Goal: Task Accomplishment & Management: Manage account settings

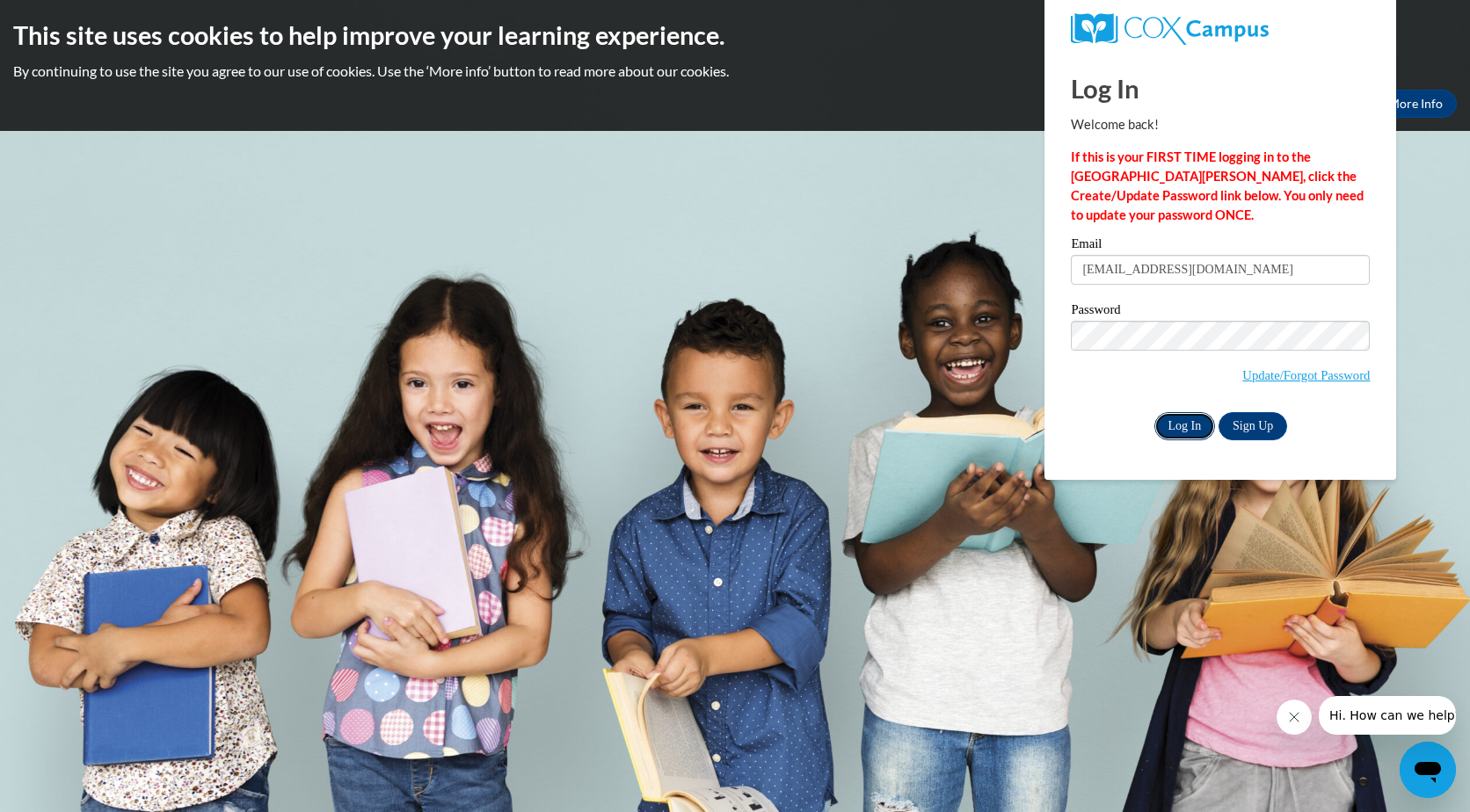
click at [1191, 427] on input "Log In" at bounding box center [1185, 427] width 62 height 29
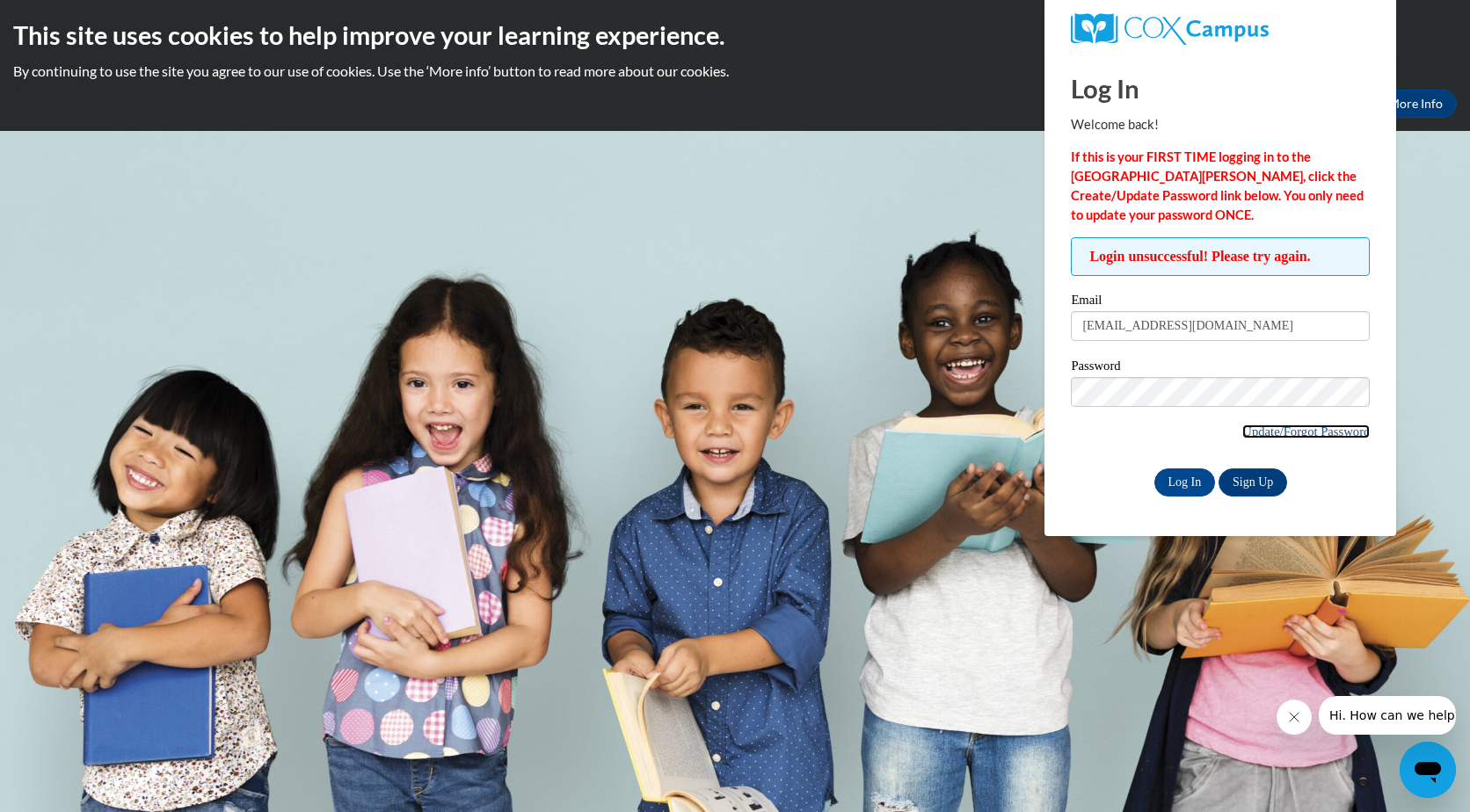
click at [1321, 434] on link "Update/Forgot Password" at bounding box center [1306, 432] width 128 height 14
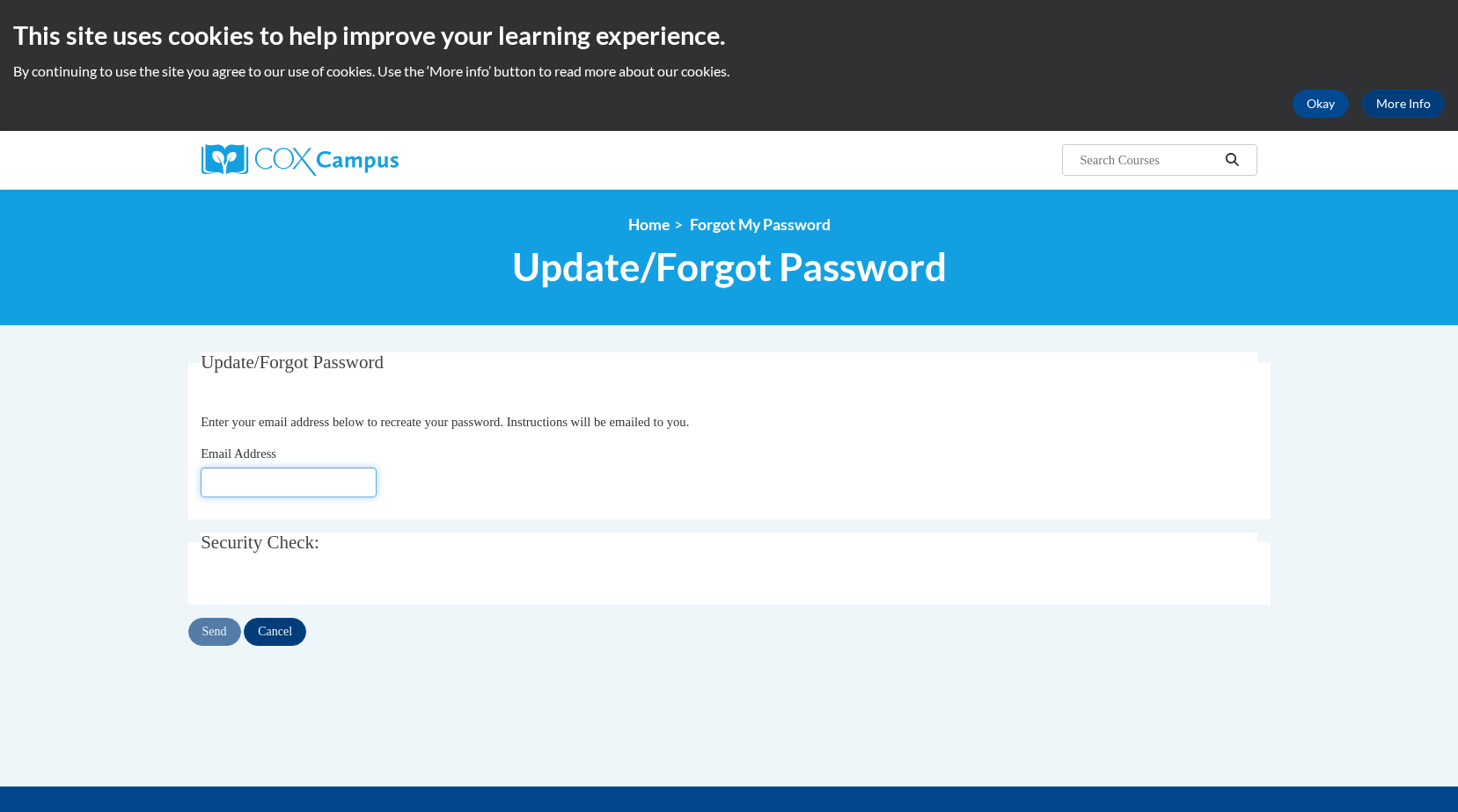
click at [236, 482] on input "Email Address" at bounding box center [288, 482] width 176 height 29
type input "[EMAIL_ADDRESS][DOMAIN_NAME]"
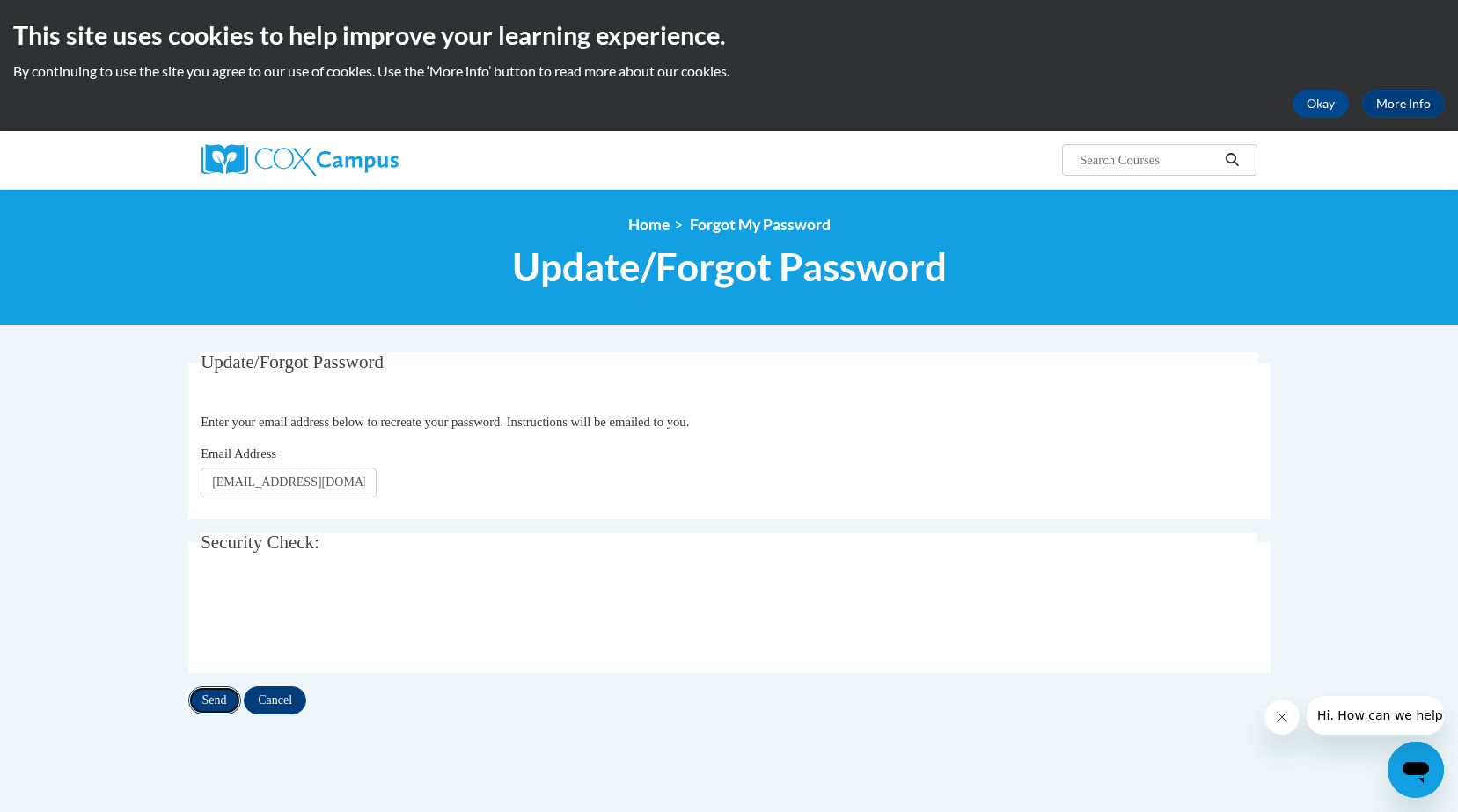
click at [208, 702] on input "Send" at bounding box center [214, 700] width 53 height 29
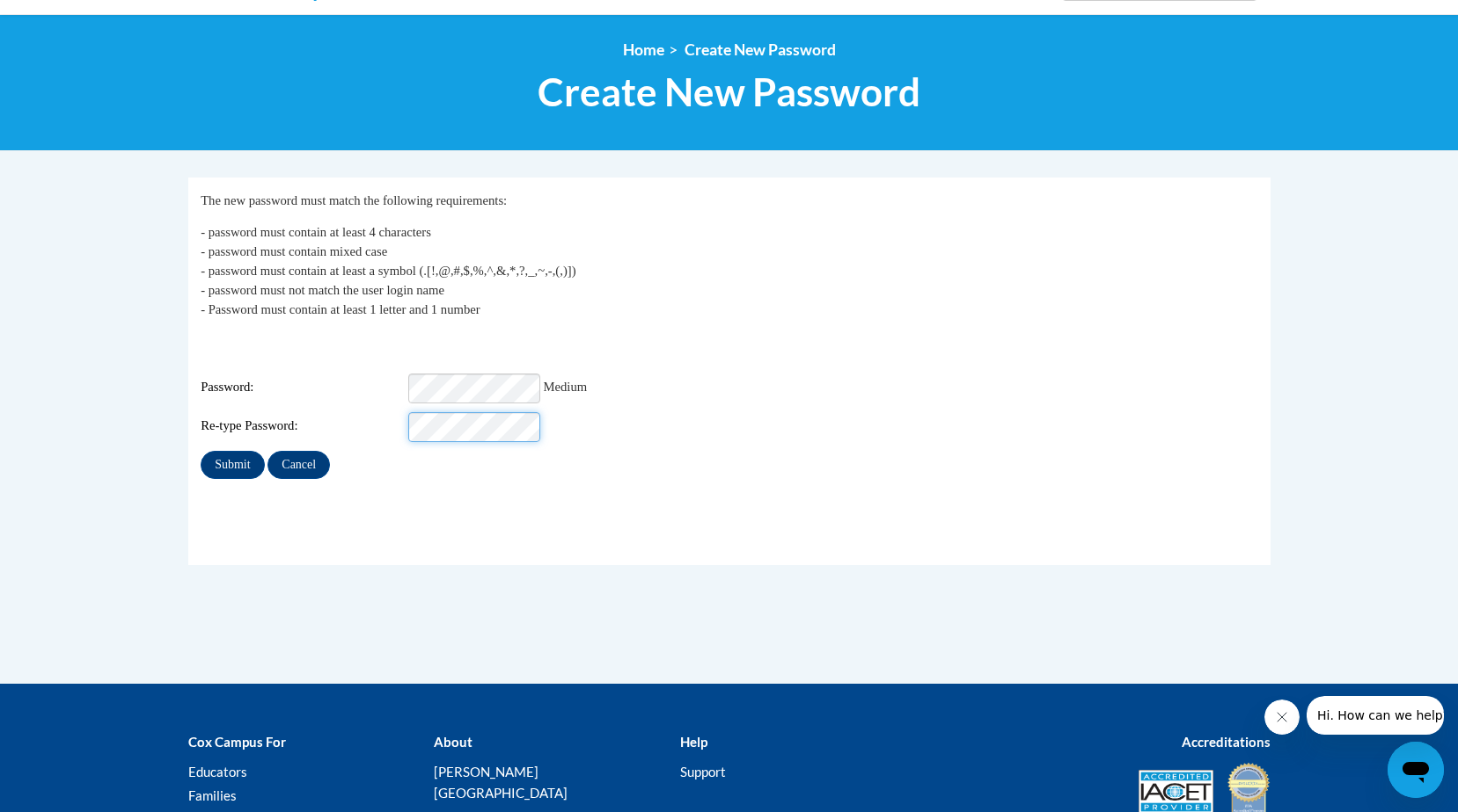
scroll to position [176, 0]
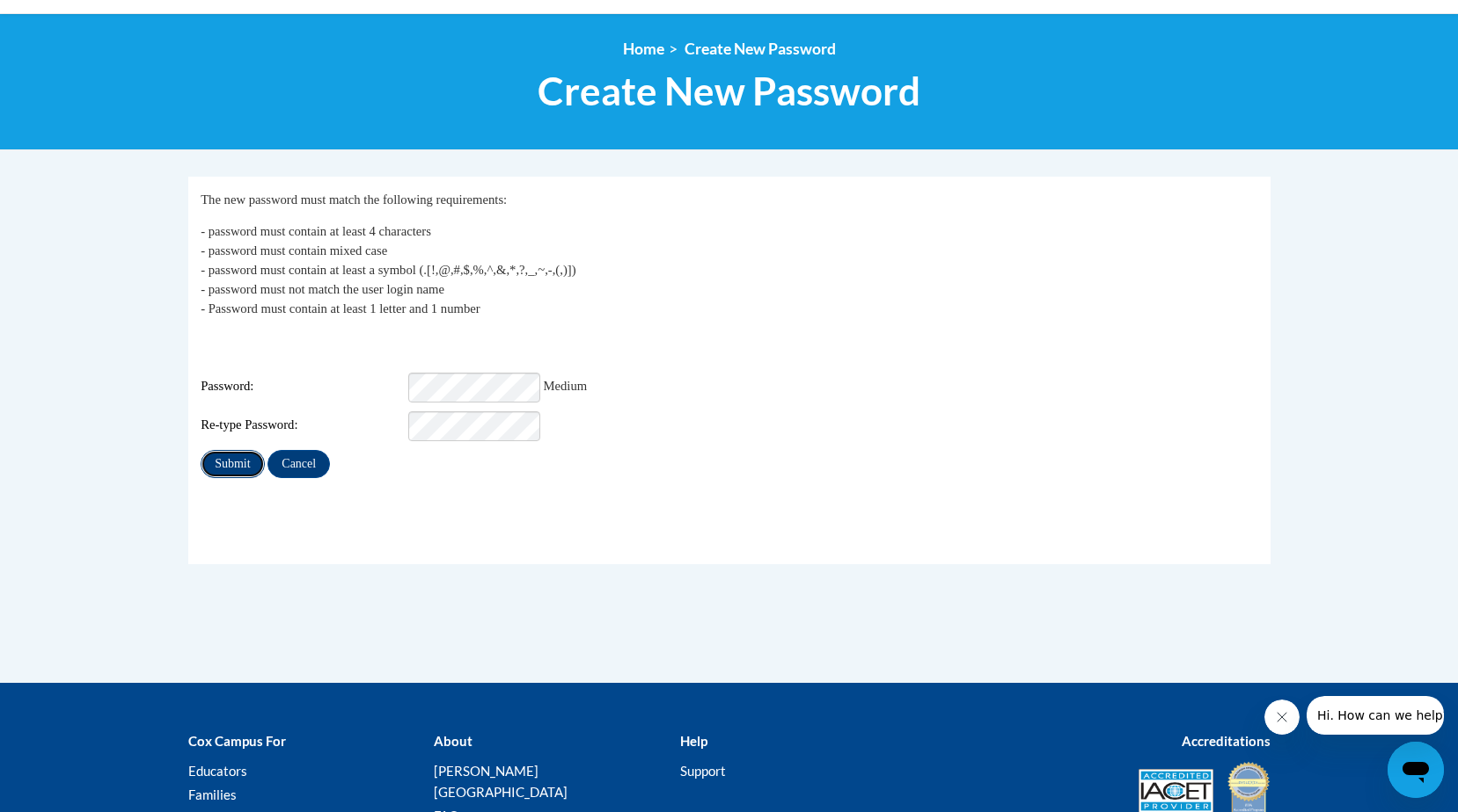
click at [233, 450] on input "Submit" at bounding box center [232, 464] width 63 height 29
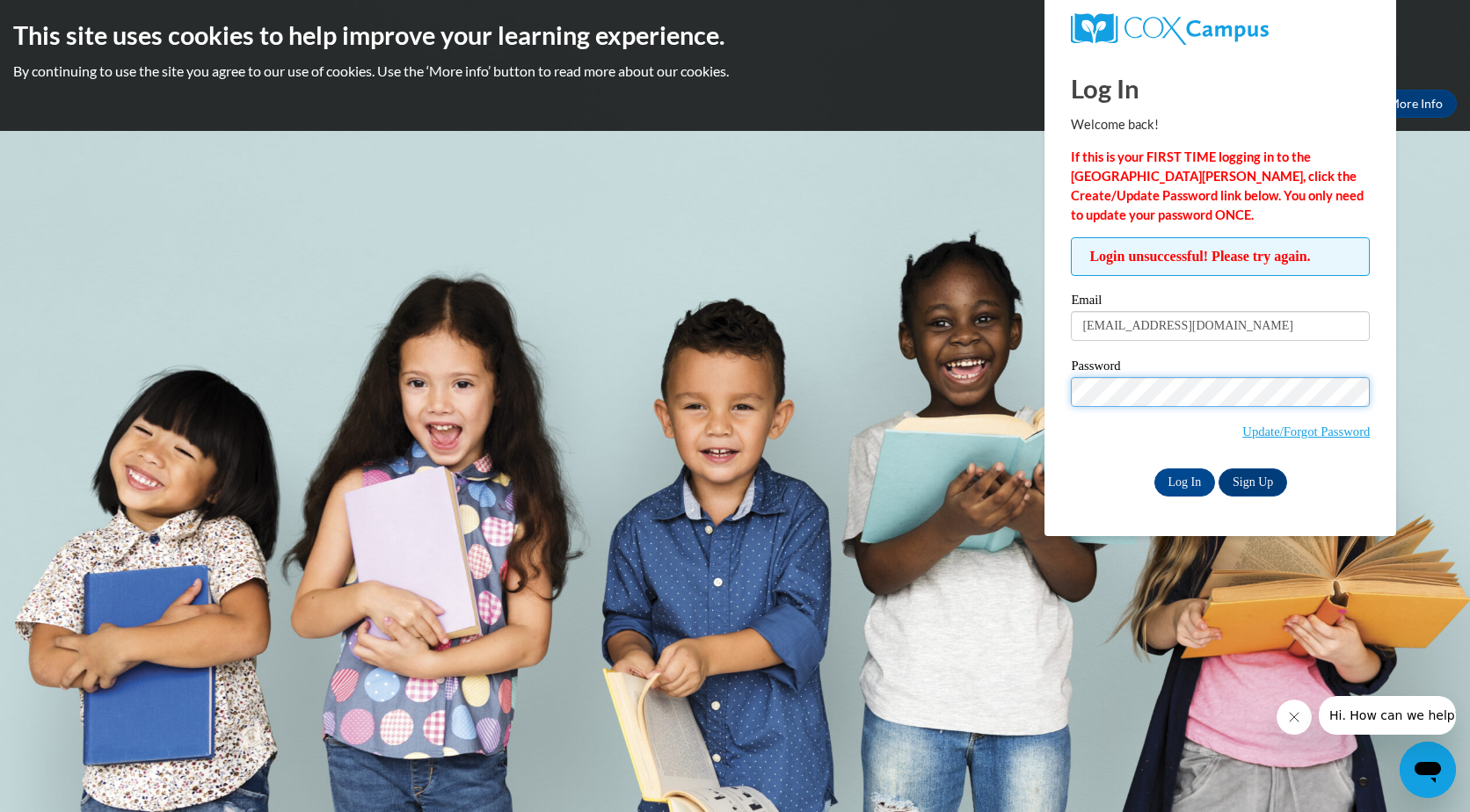
click at [1028, 392] on body "This site uses cookies to help improve your learning experience. By continuing …" at bounding box center [735, 406] width 1470 height 812
click at [1034, 401] on body "This site uses cookies to help improve your learning experience. By continuing …" at bounding box center [735, 406] width 1470 height 812
click at [1053, 450] on div "Log In Welcome back! If this is your FIRST TIME logging in to the NEW Cox Campu…" at bounding box center [1221, 294] width 378 height 484
click at [1197, 480] on input "Log In" at bounding box center [1185, 483] width 62 height 29
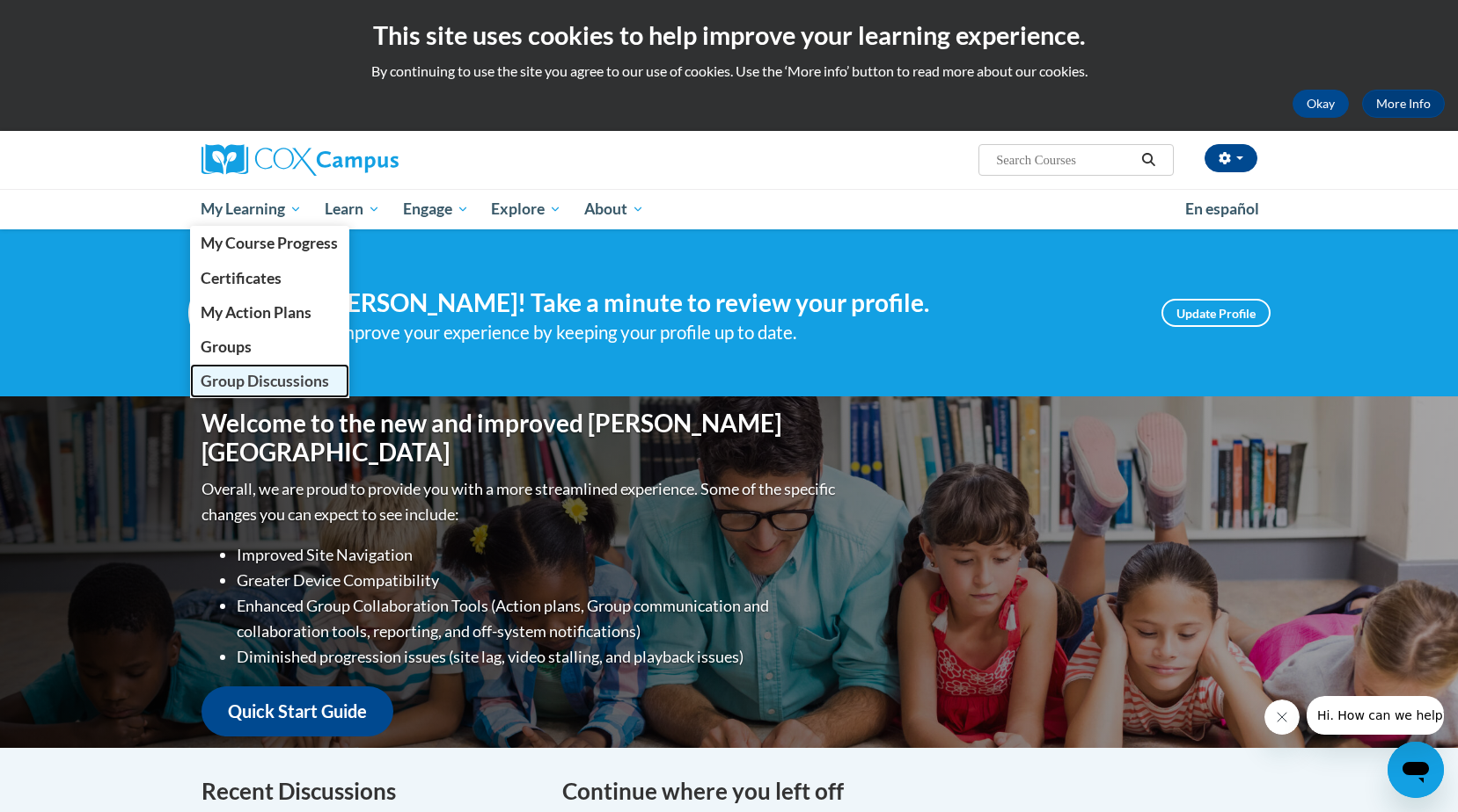
click at [267, 382] on span "Group Discussions" at bounding box center [265, 381] width 129 height 19
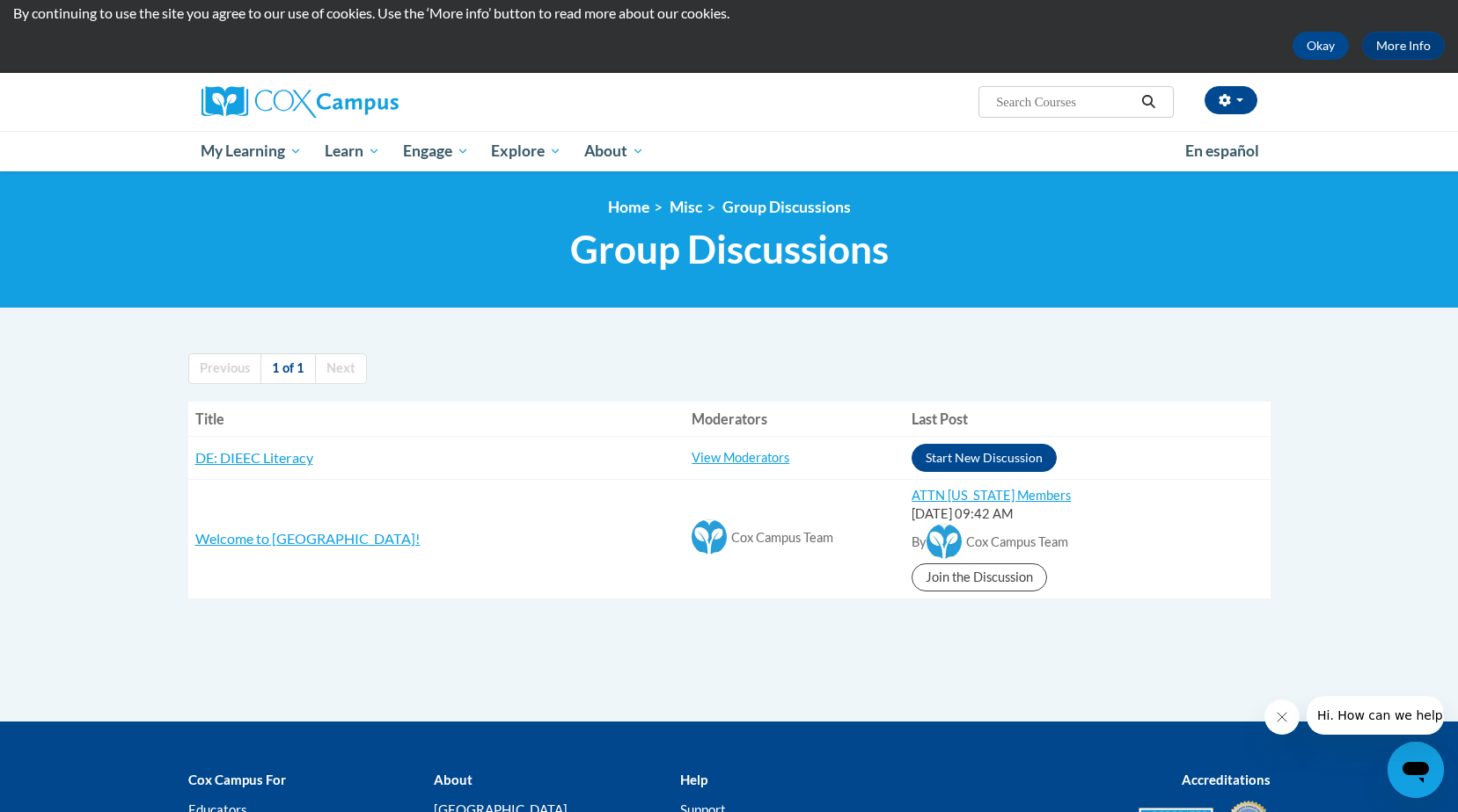
scroll to position [88, 0]
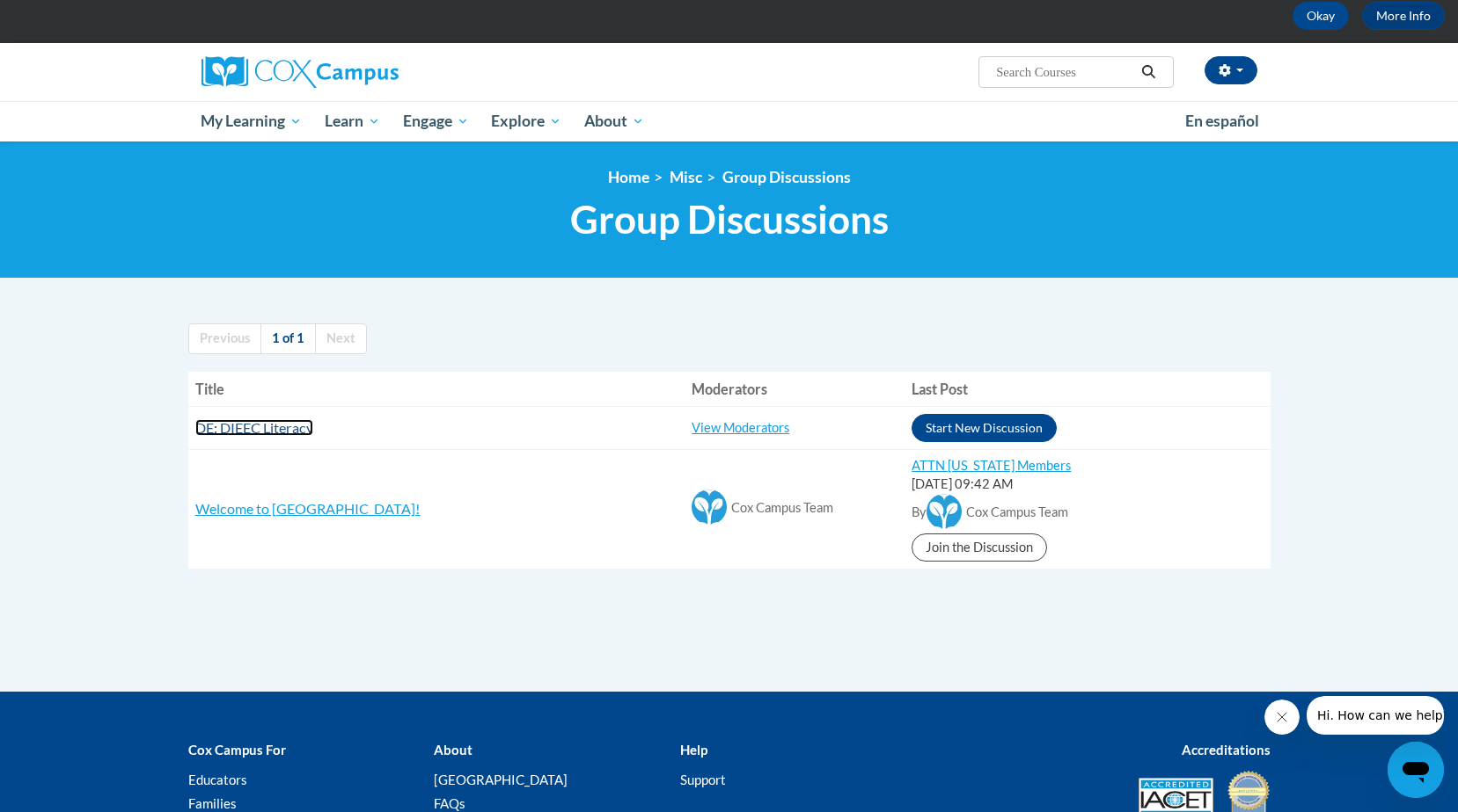
click at [259, 425] on span "DE: DIEEC Literacy" at bounding box center [254, 427] width 118 height 17
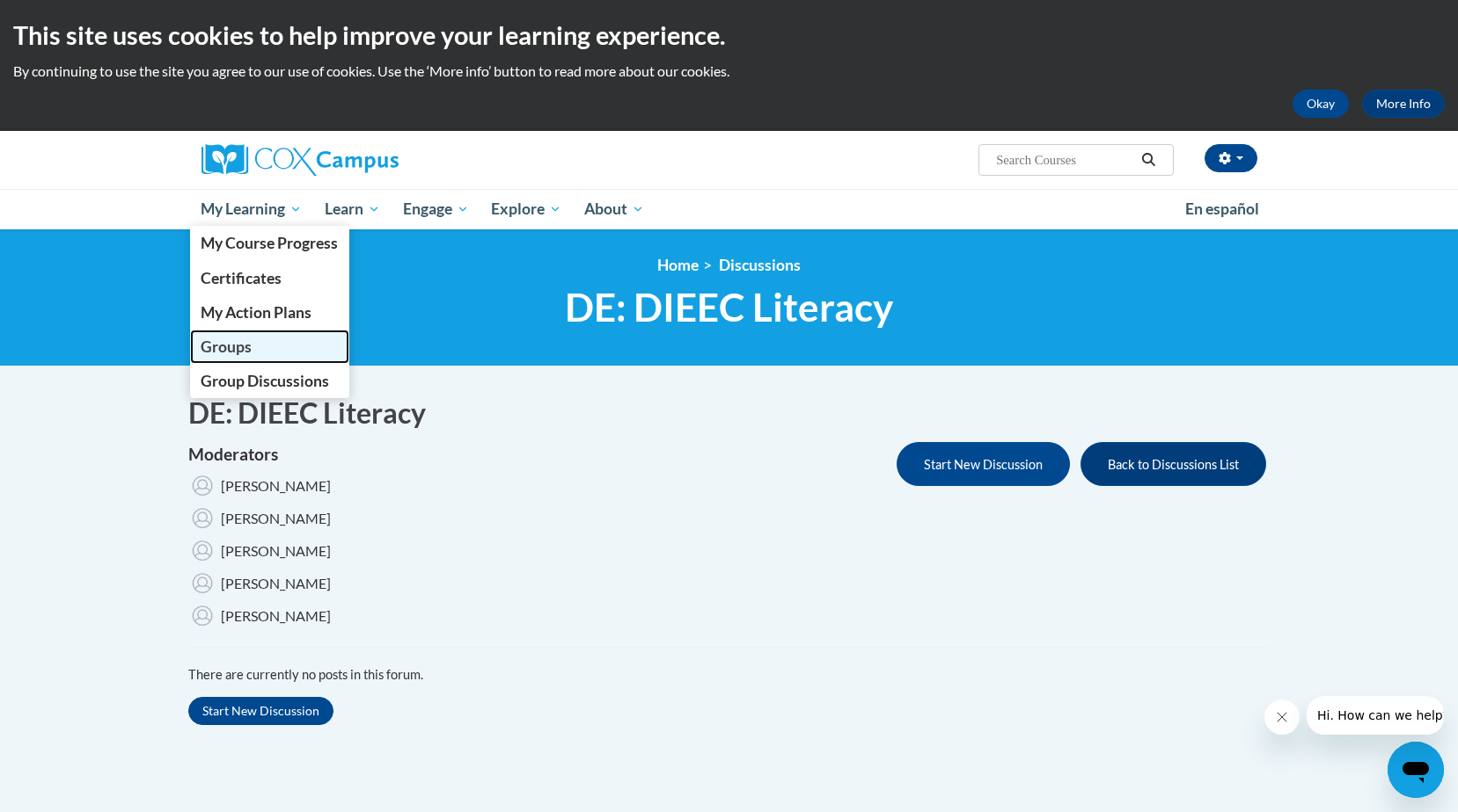
click at [213, 349] on span "Groups" at bounding box center [226, 346] width 51 height 19
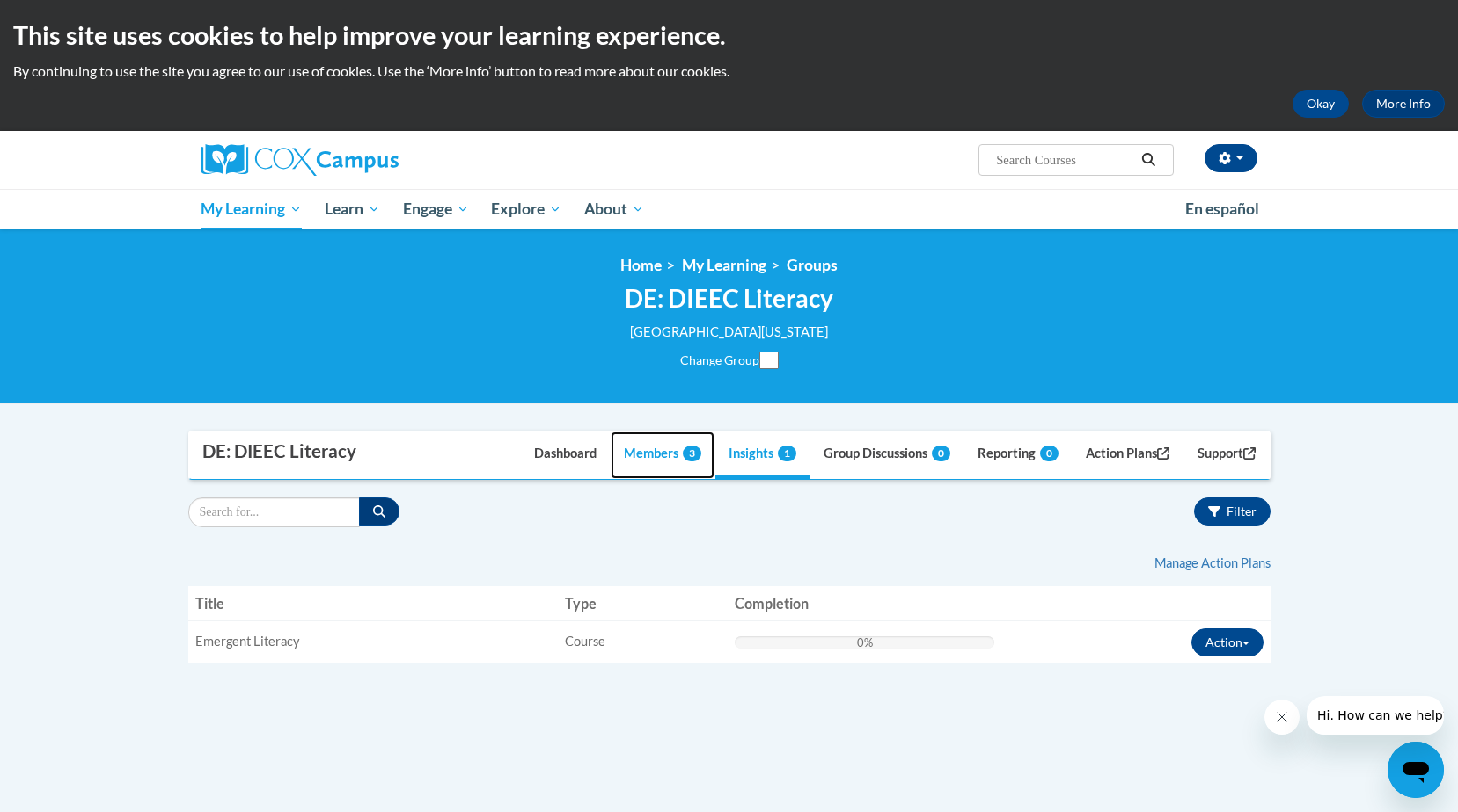
click at [642, 455] on link "Members 3" at bounding box center [662, 455] width 104 height 47
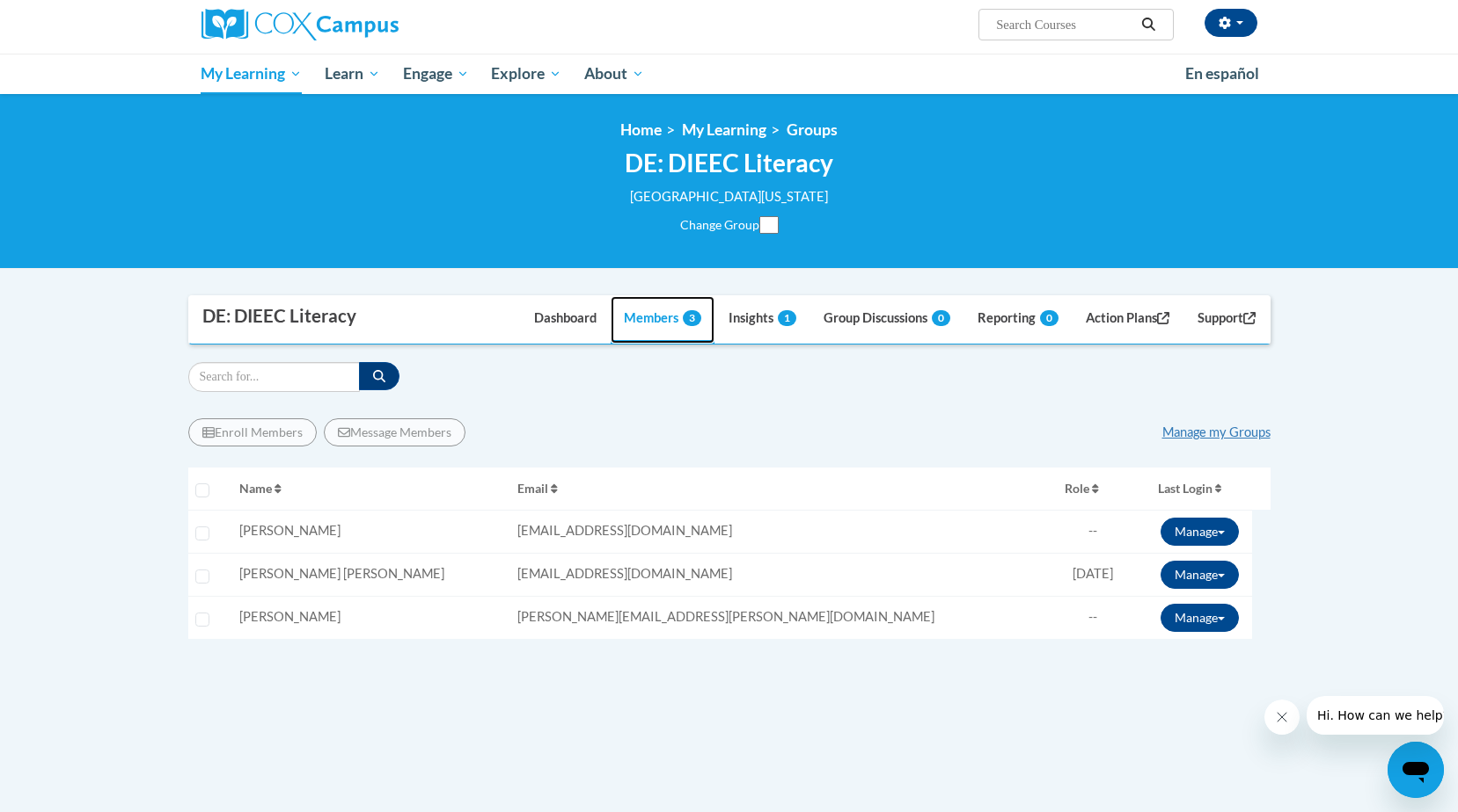
scroll to position [176, 0]
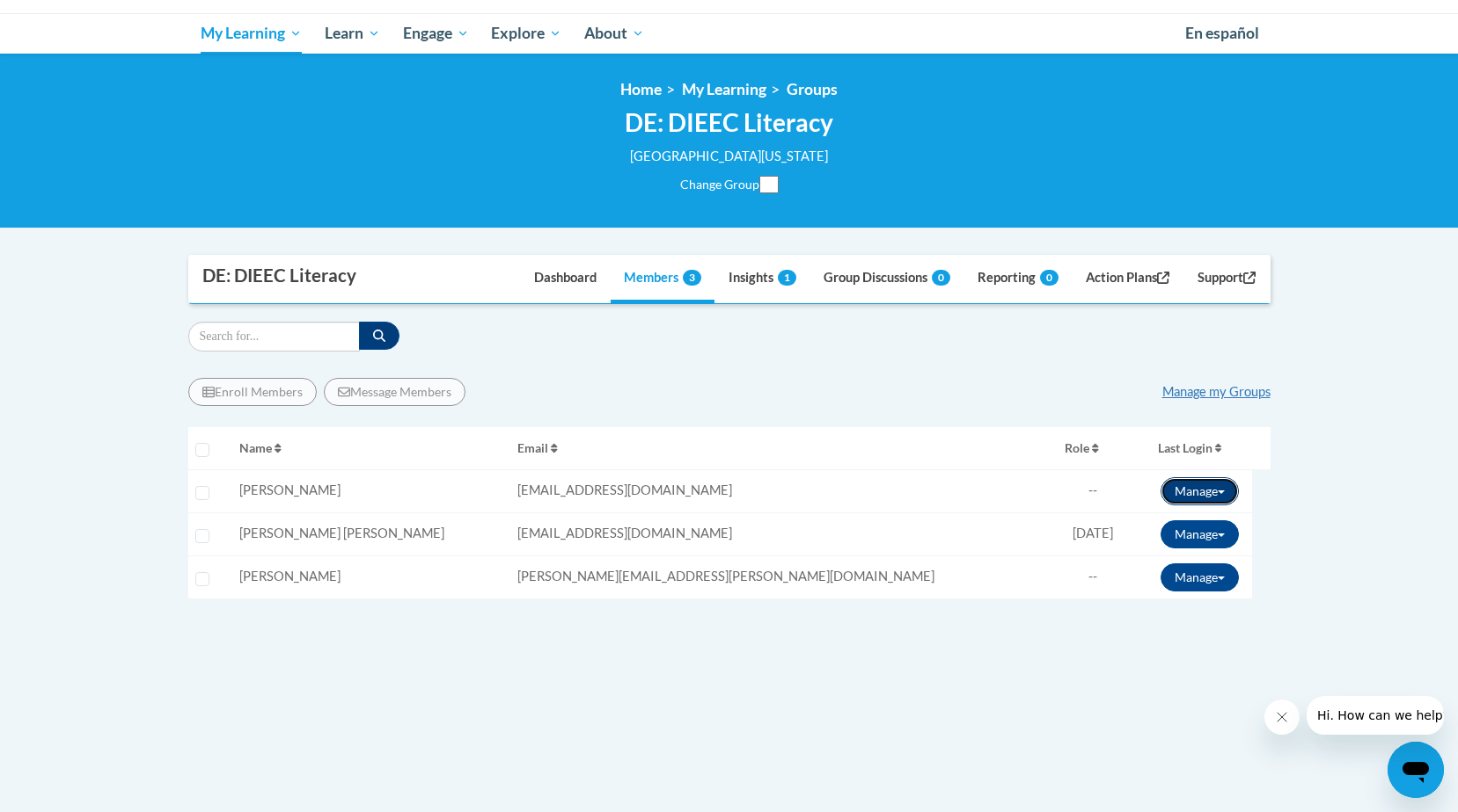
click at [1190, 495] on button "Manage" at bounding box center [1200, 492] width 79 height 29
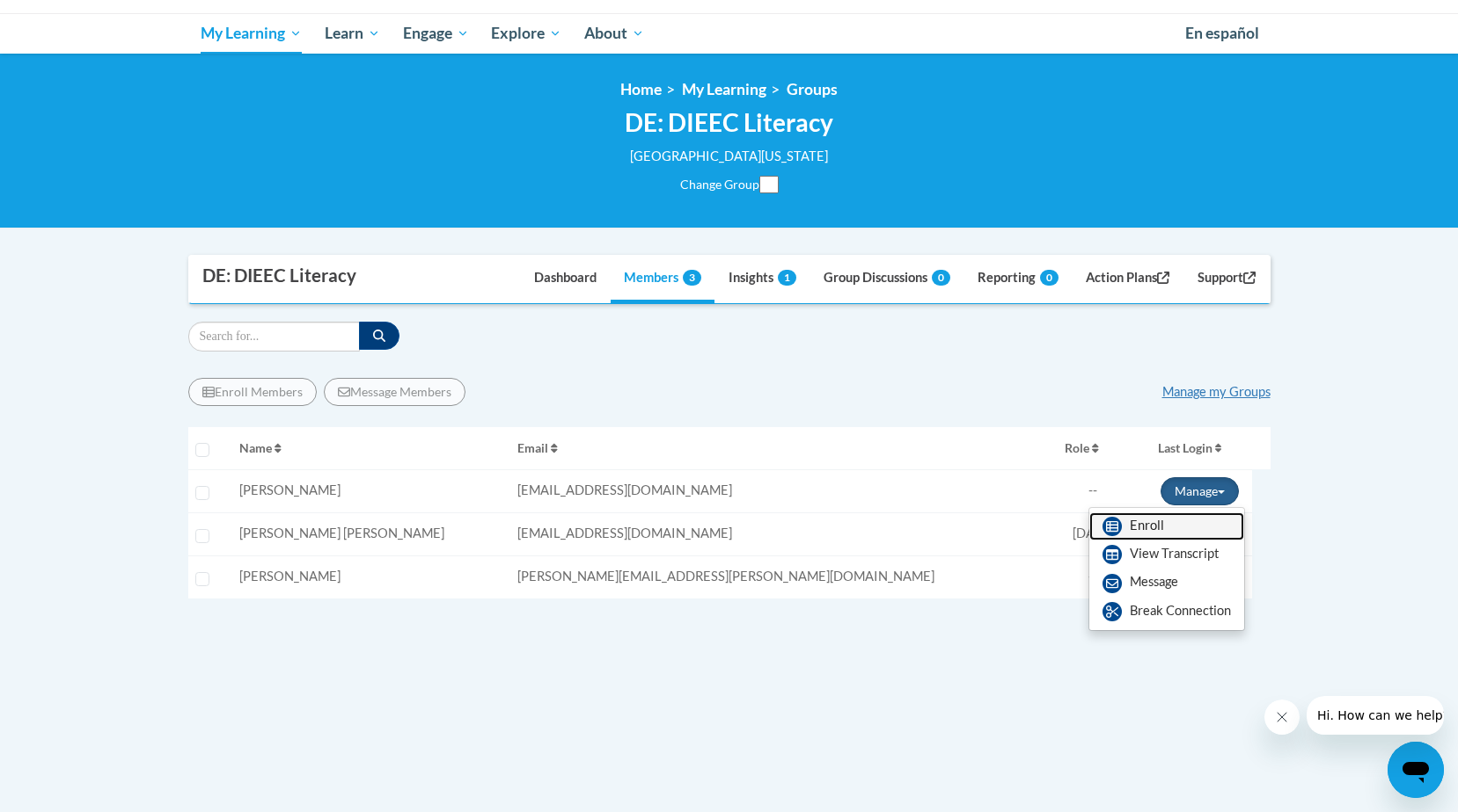
click at [1128, 525] on link "Enroll" at bounding box center [1166, 526] width 154 height 29
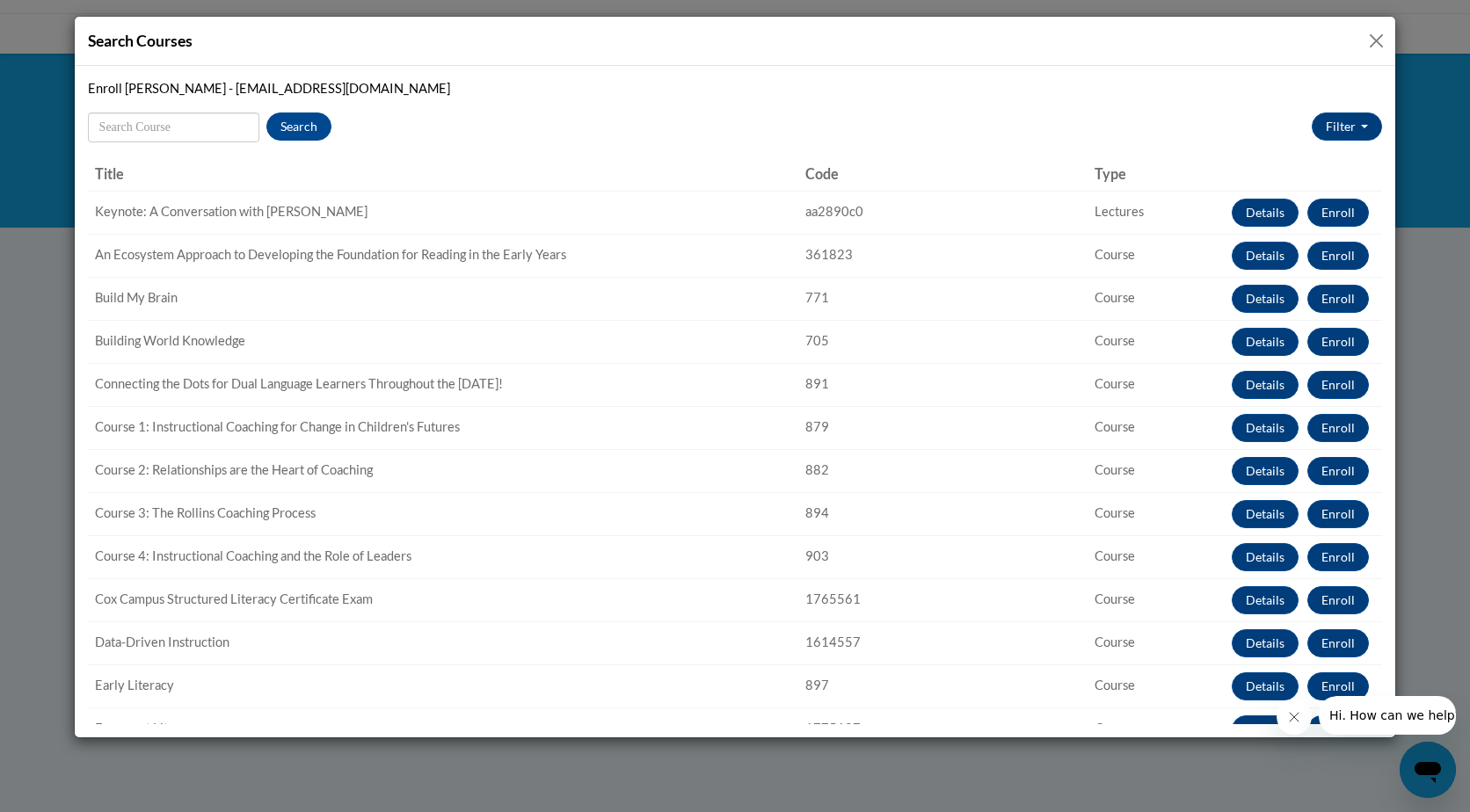
click at [1371, 42] on button "Close" at bounding box center [1376, 40] width 22 height 22
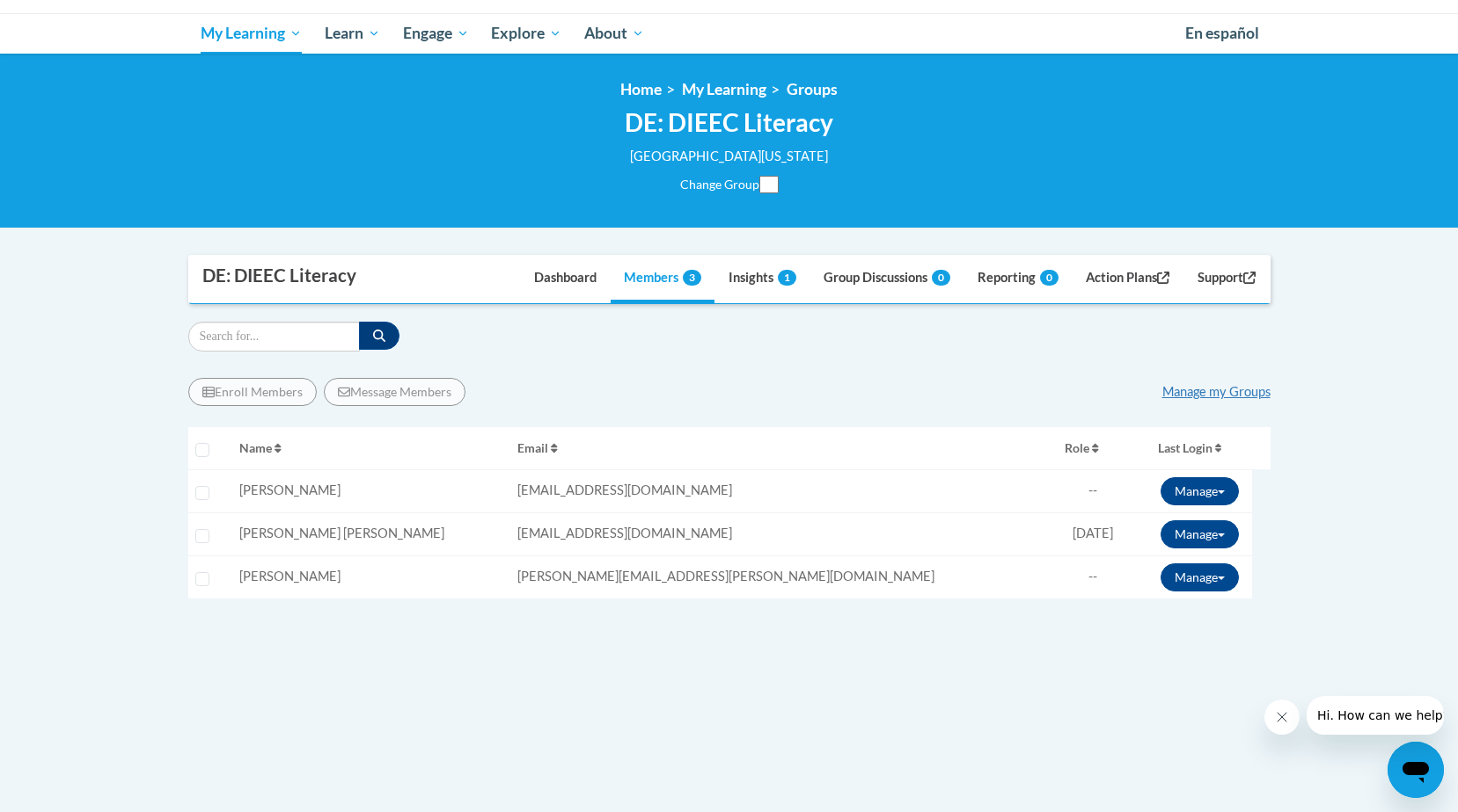
click at [617, 372] on div "Enroll Members Message Members Manage my Groups « 1 » Selecting Name Email 0%" at bounding box center [729, 557] width 1082 height 384
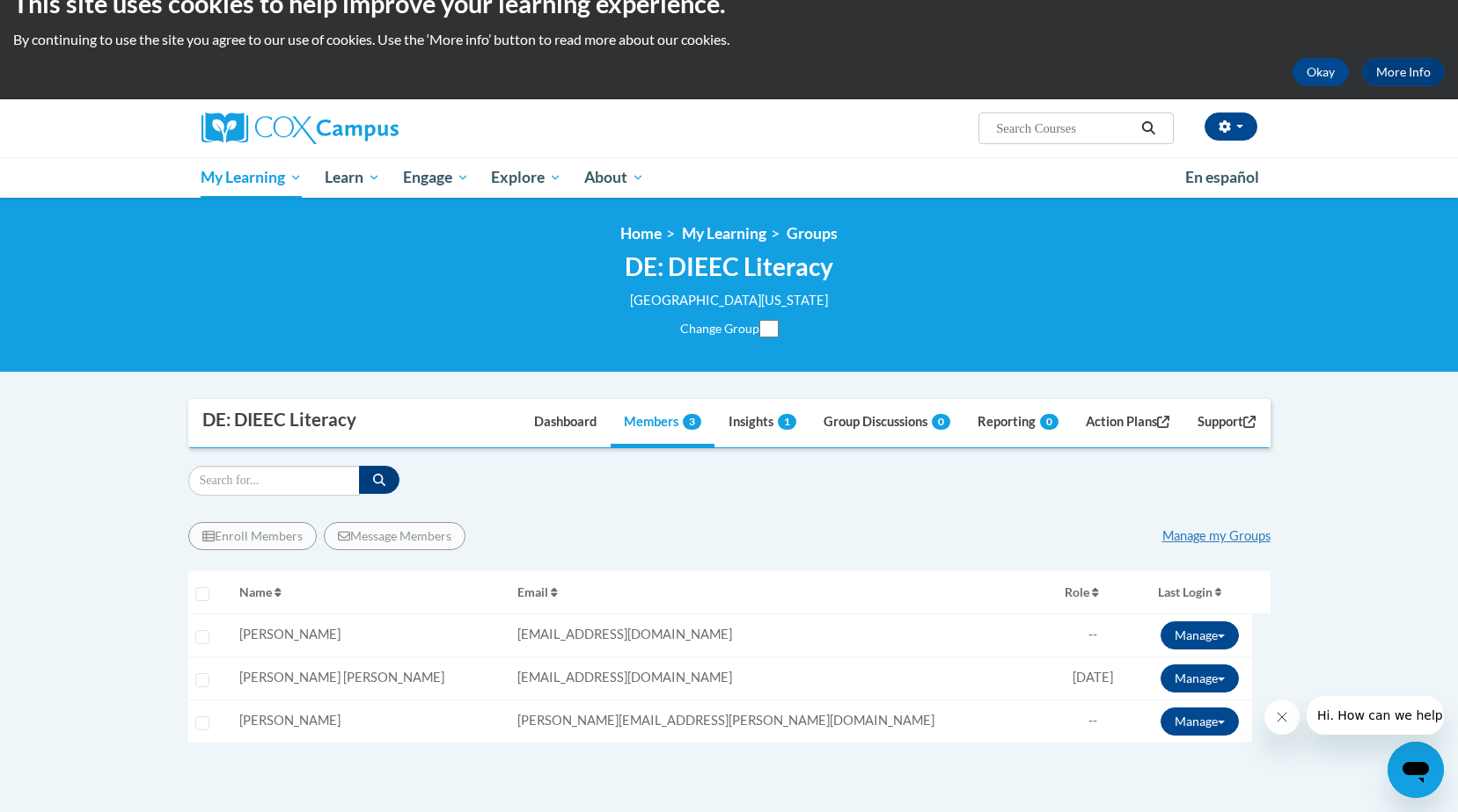
scroll to position [0, 0]
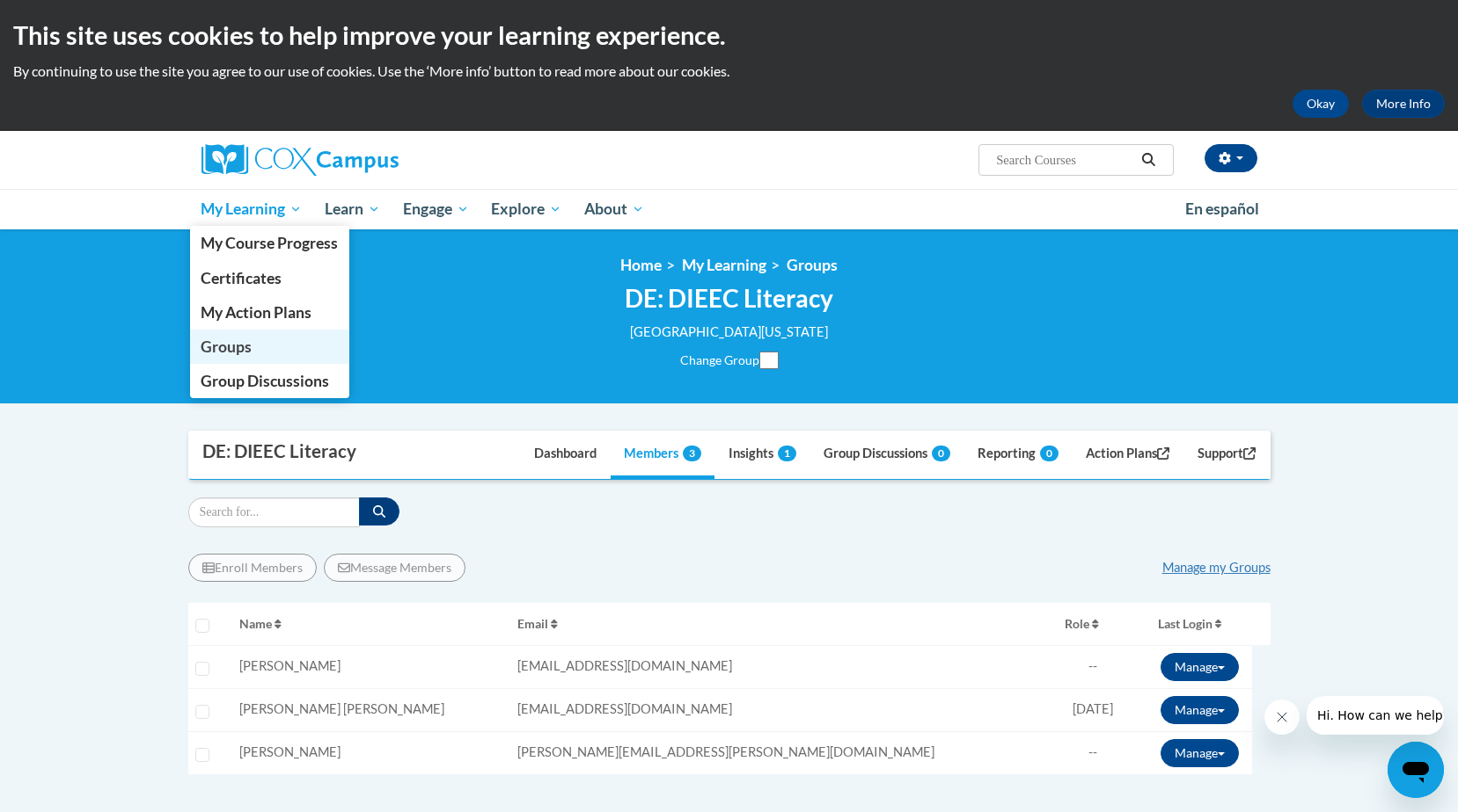
click at [230, 344] on span "Groups" at bounding box center [226, 346] width 51 height 19
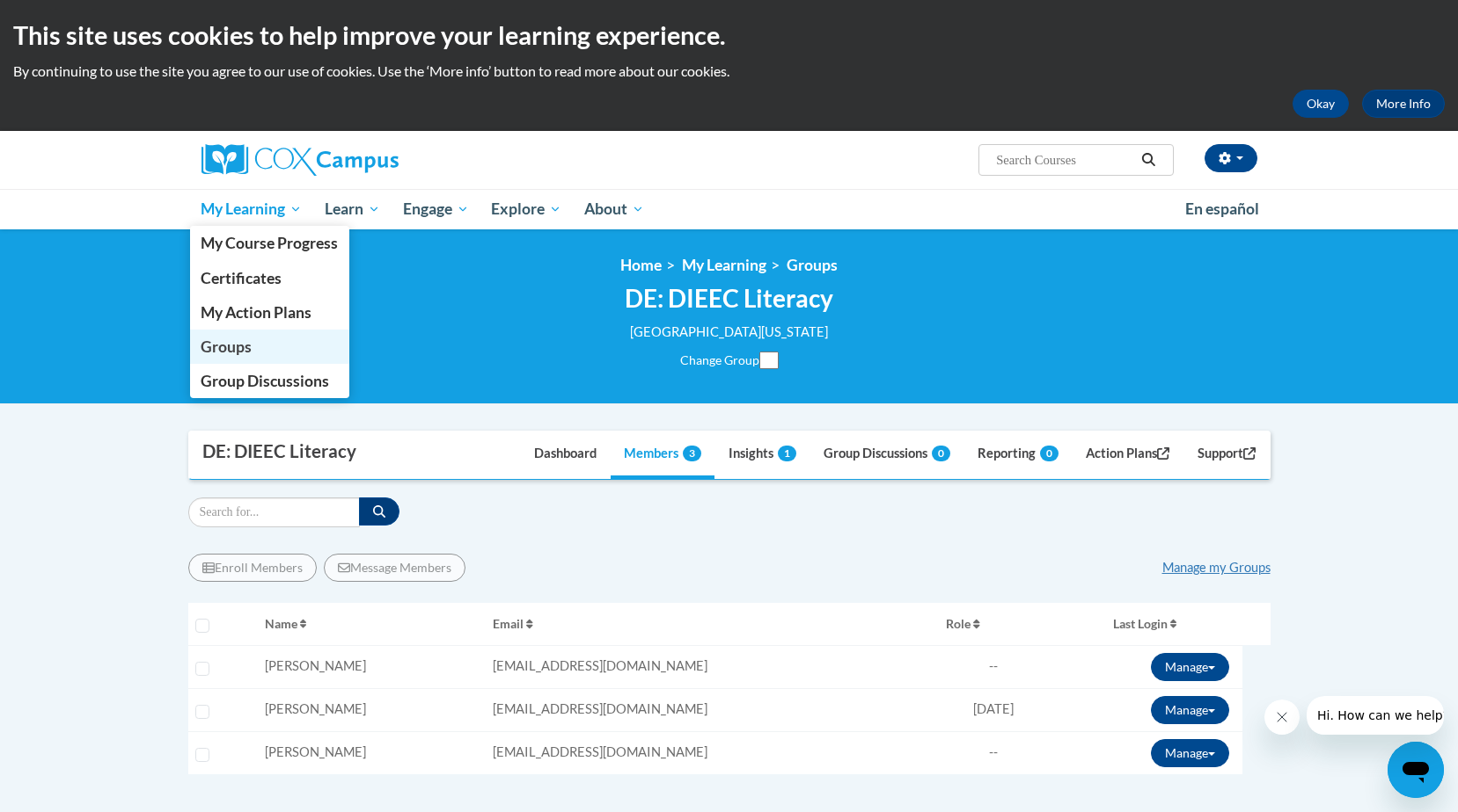
click at [240, 344] on span "Groups" at bounding box center [226, 346] width 51 height 19
click at [287, 387] on span "Group Discussions" at bounding box center [265, 381] width 129 height 19
click at [278, 381] on span "Group Discussions" at bounding box center [265, 381] width 129 height 19
click at [243, 349] on span "Groups" at bounding box center [226, 346] width 51 height 19
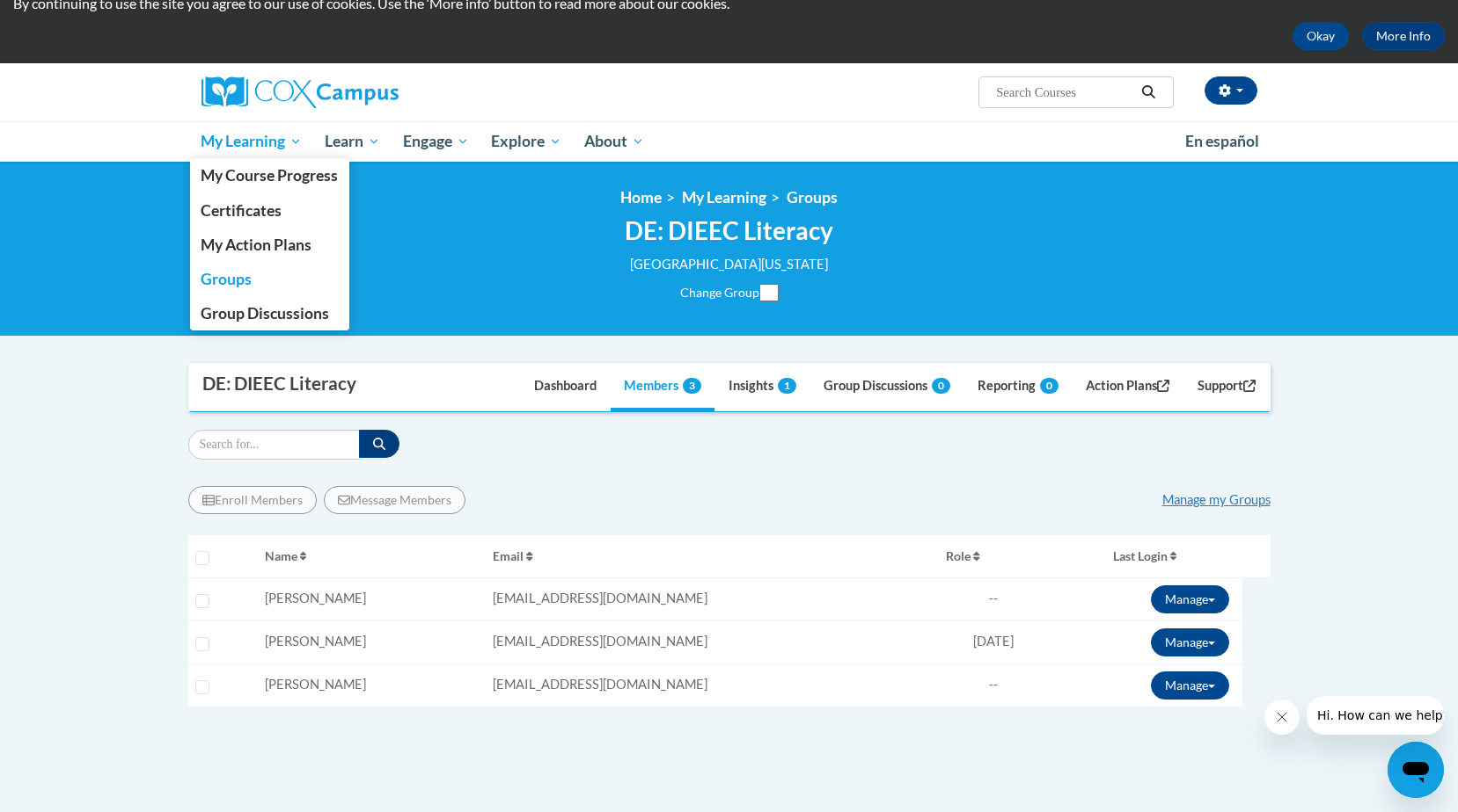
scroll to position [176, 0]
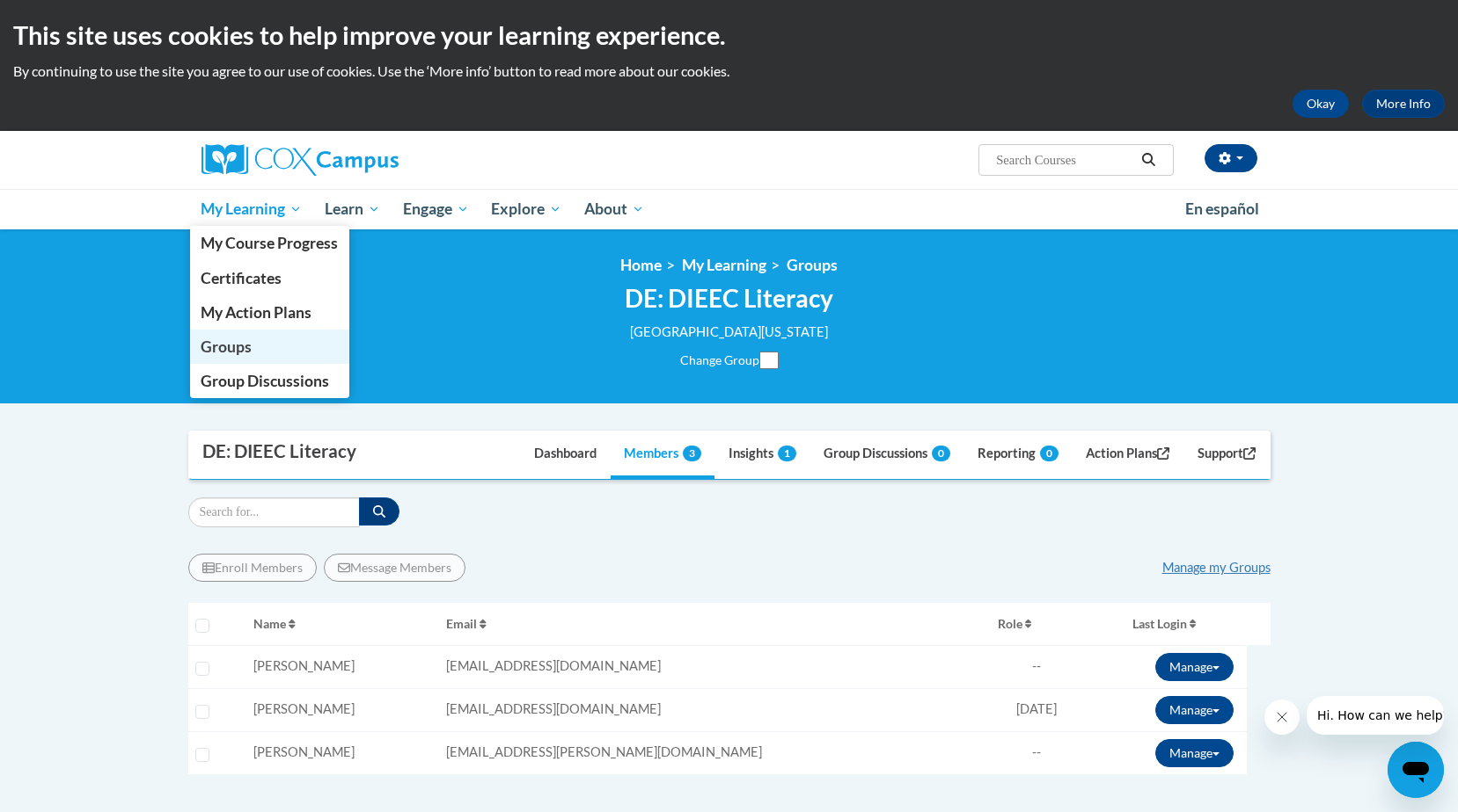
click at [216, 343] on span "Groups" at bounding box center [226, 346] width 51 height 19
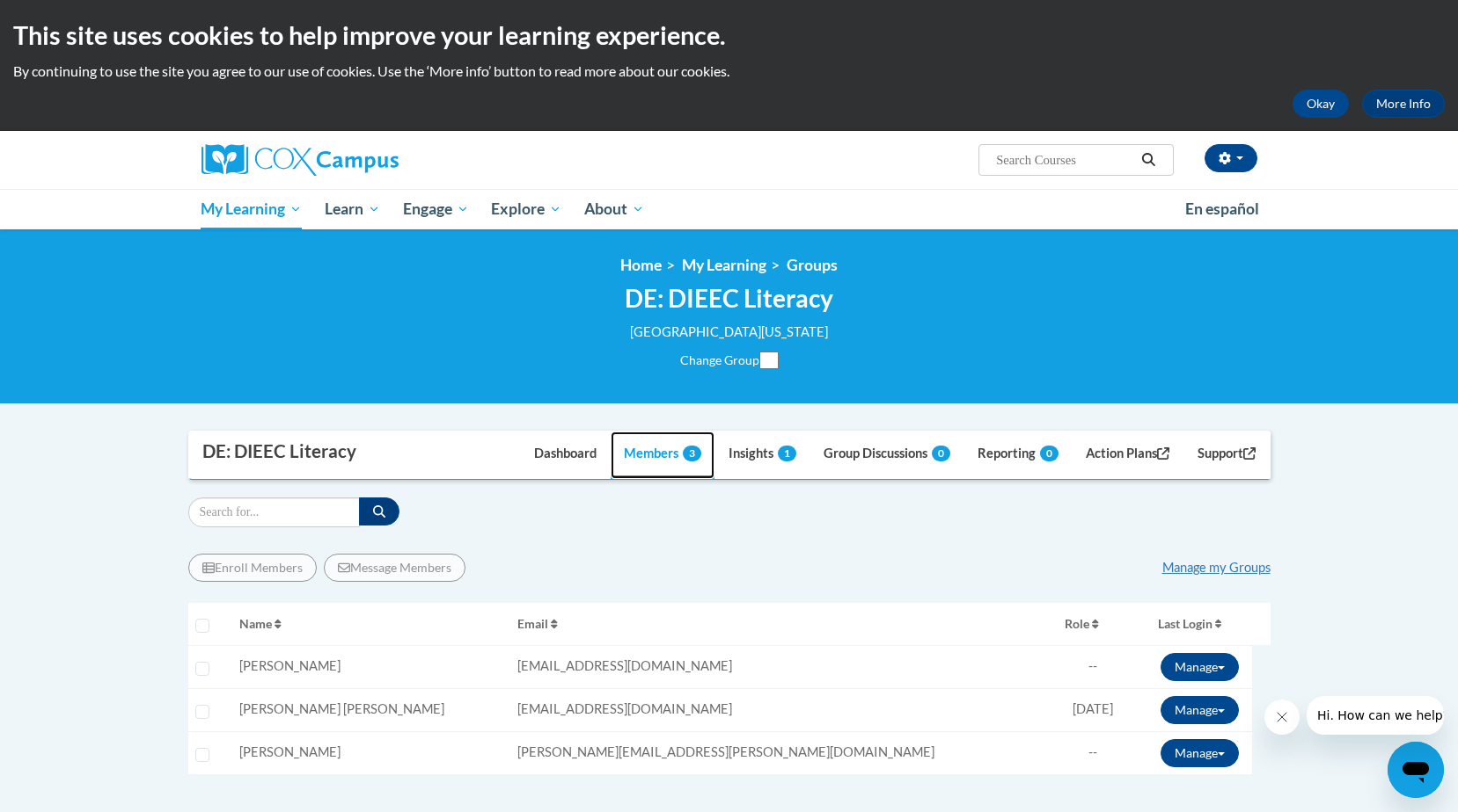
click at [646, 460] on link "Members 3" at bounding box center [662, 455] width 104 height 47
click at [1210, 568] on link "Manage my Groups" at bounding box center [1215, 568] width 108 height 15
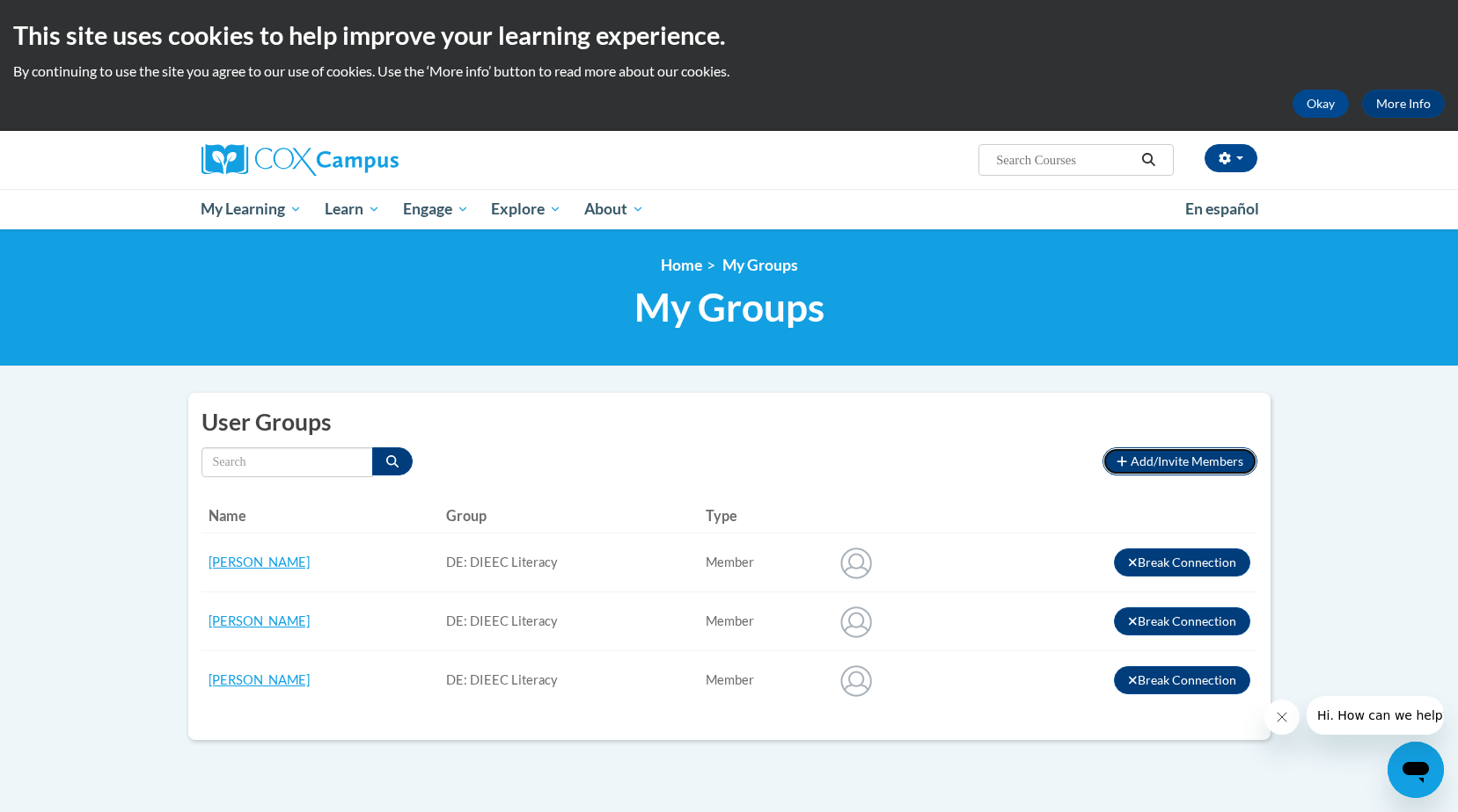
click at [1144, 465] on span "Add/Invite Members" at bounding box center [1187, 460] width 112 height 15
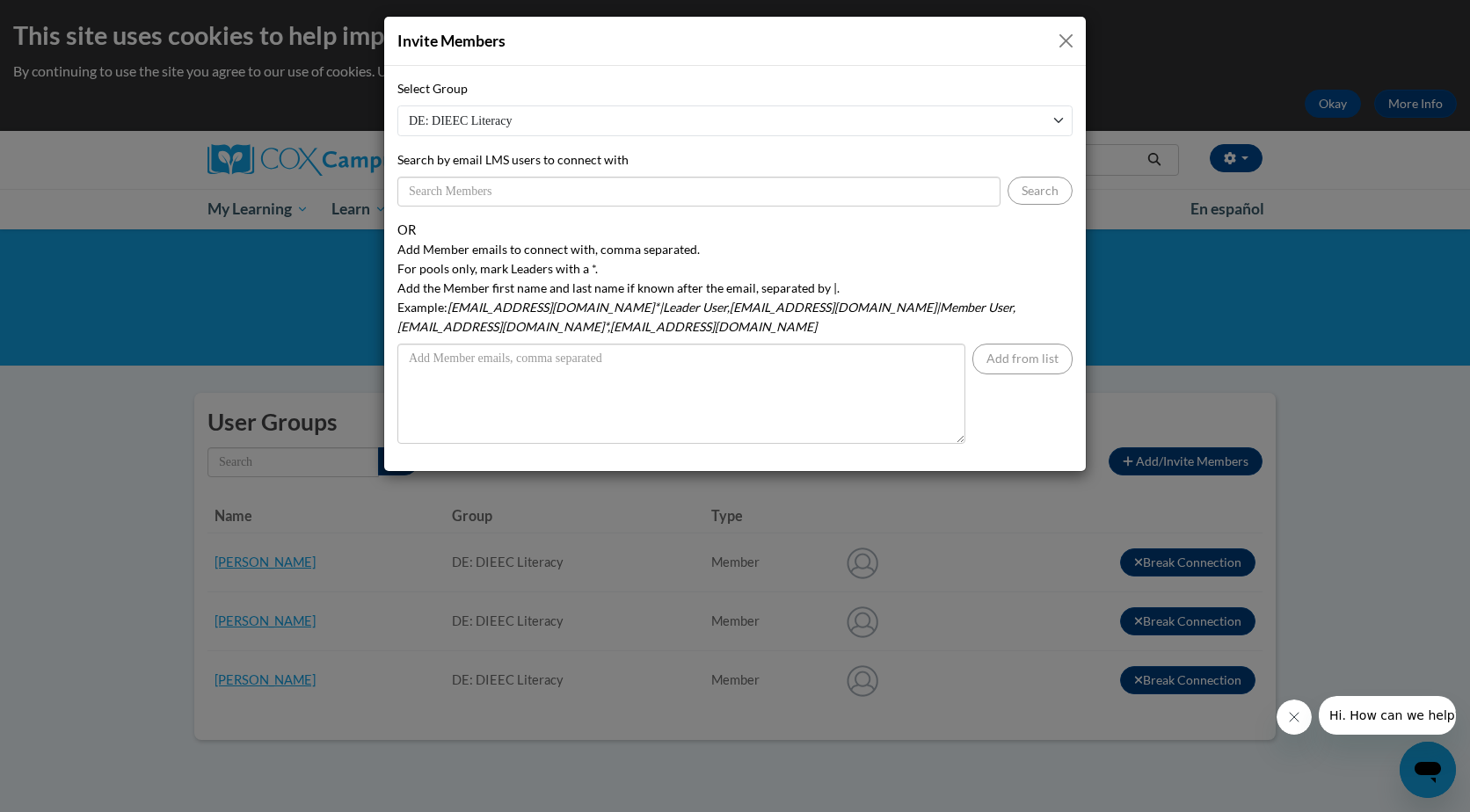
click at [1067, 37] on button "Close" at bounding box center [1066, 40] width 22 height 22
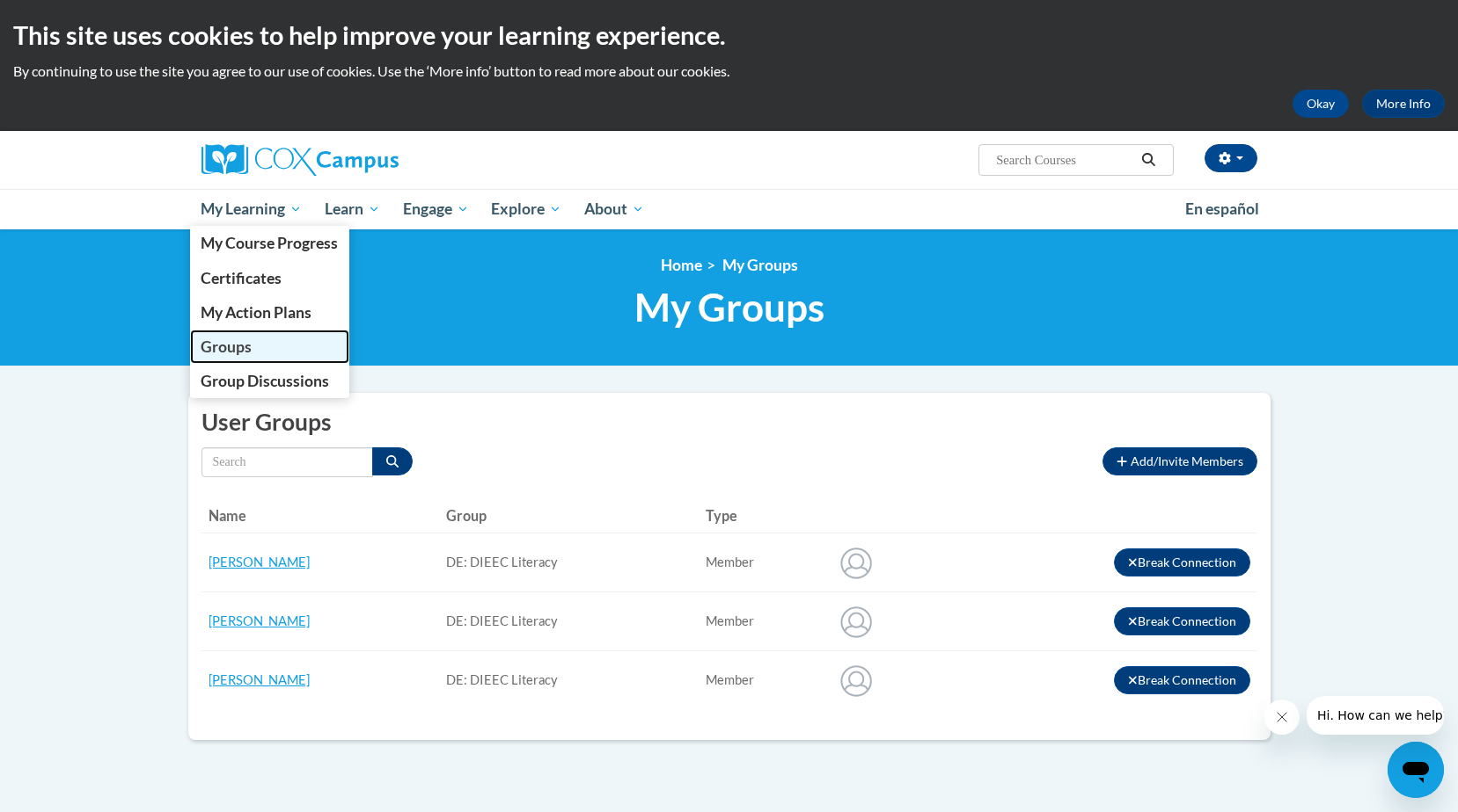
click at [237, 343] on span "Groups" at bounding box center [226, 346] width 51 height 19
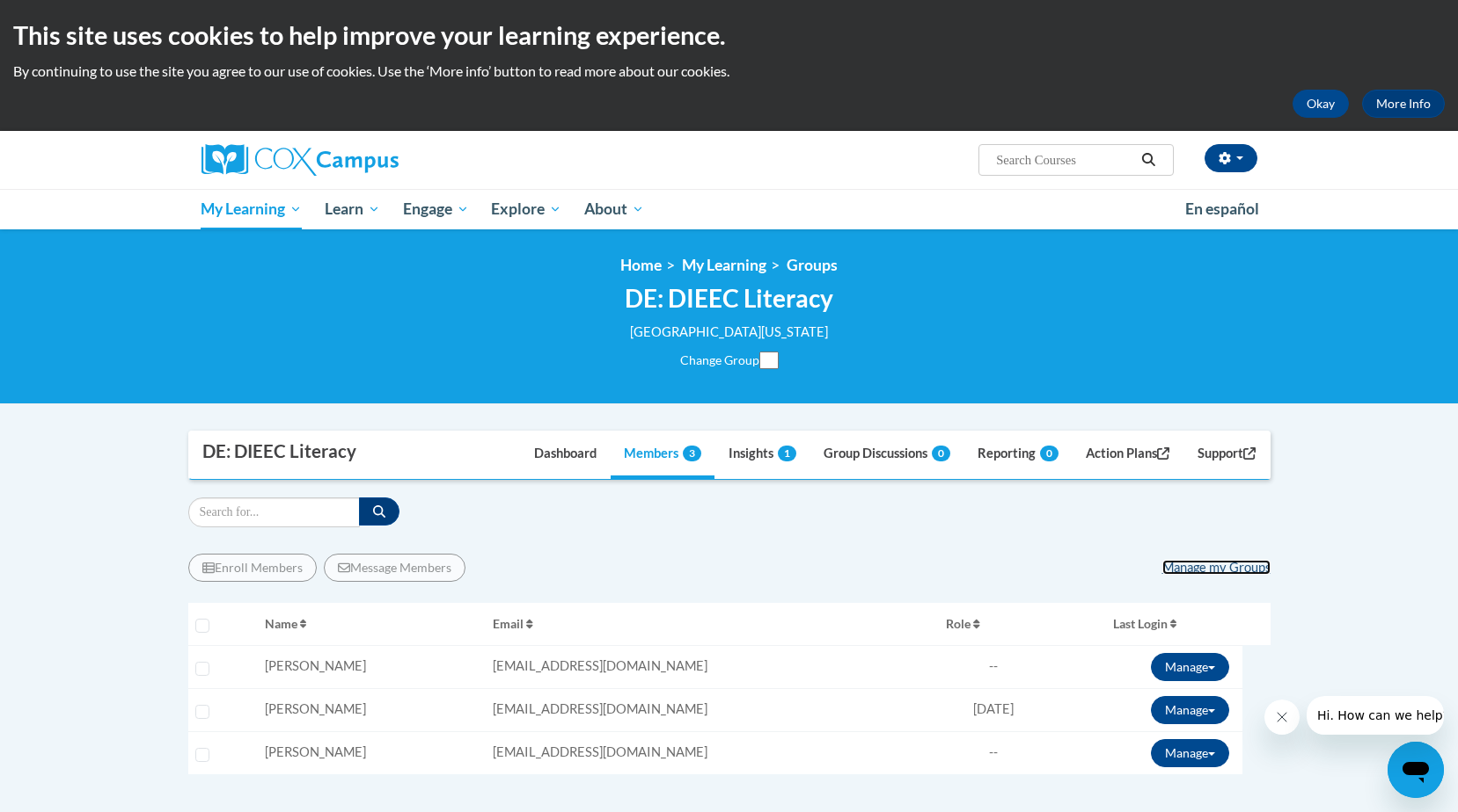
click at [1217, 567] on link "Manage my Groups" at bounding box center [1215, 568] width 108 height 15
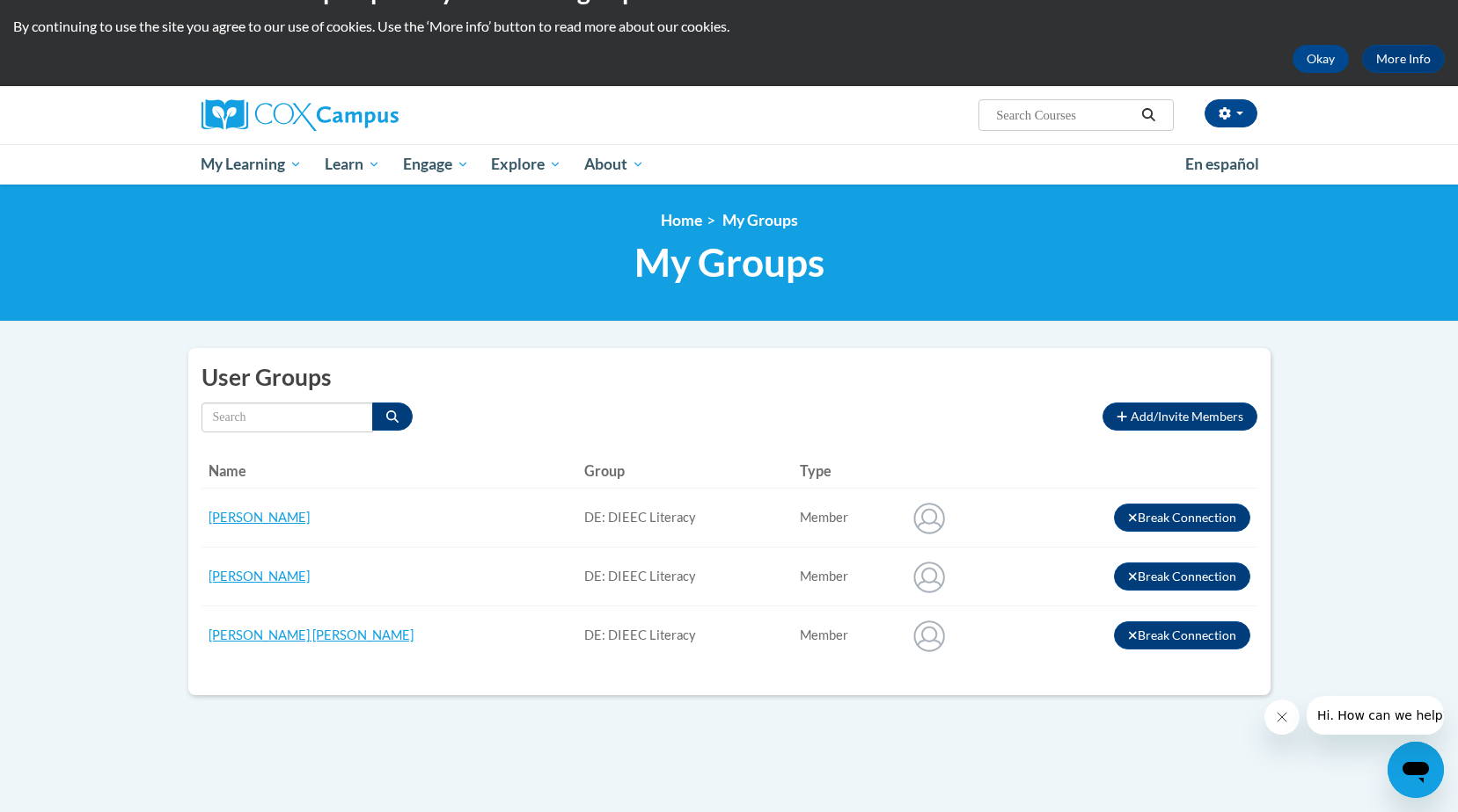
scroll to position [88, 0]
